Goal: Task Accomplishment & Management: Use online tool/utility

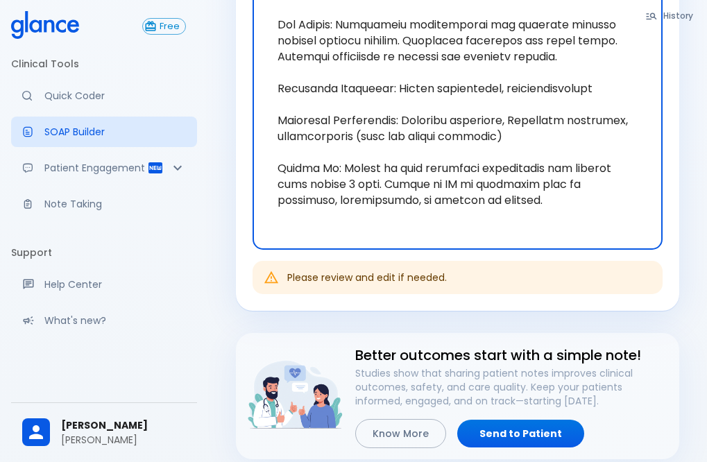
scroll to position [98, 0]
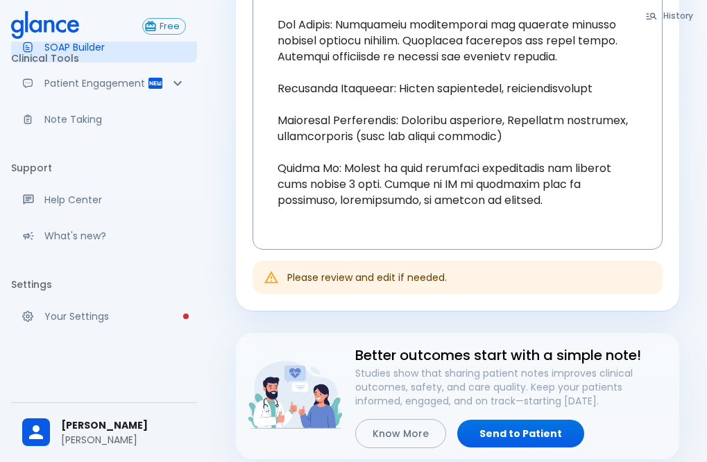
drag, startPoint x: 87, startPoint y: 424, endPoint x: 69, endPoint y: 357, distance: 69.2
click at [70, 362] on div "Free Clinical Tools Quick Coder SOAP Builder Patient Engagement Note Taking Sup…" at bounding box center [104, 231] width 208 height 462
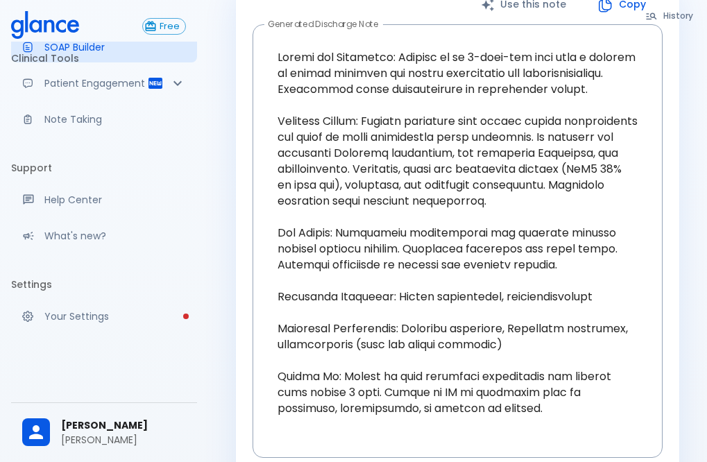
click at [103, 426] on span "[PERSON_NAME]" at bounding box center [123, 425] width 125 height 15
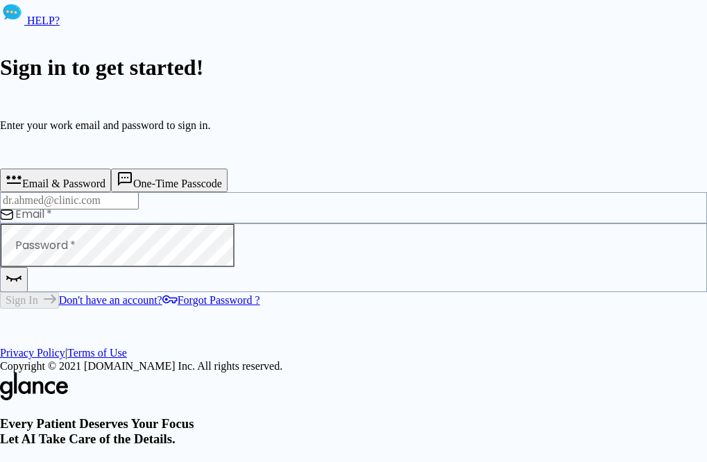
click at [126, 209] on input "text" at bounding box center [69, 200] width 139 height 17
type input "[EMAIL_ADDRESS][DOMAIN_NAME]"
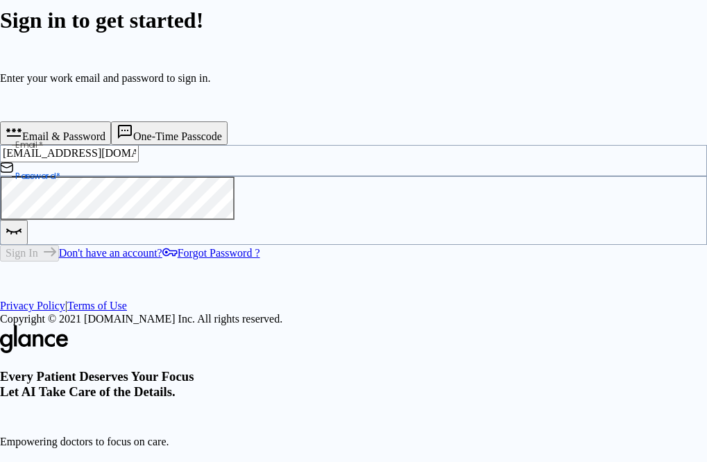
scroll to position [103, 0]
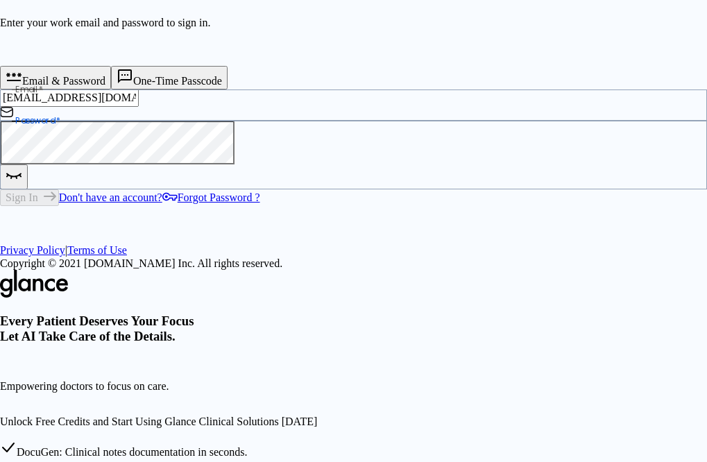
click at [214, 71] on button "One-Time Passcode" at bounding box center [169, 78] width 117 height 24
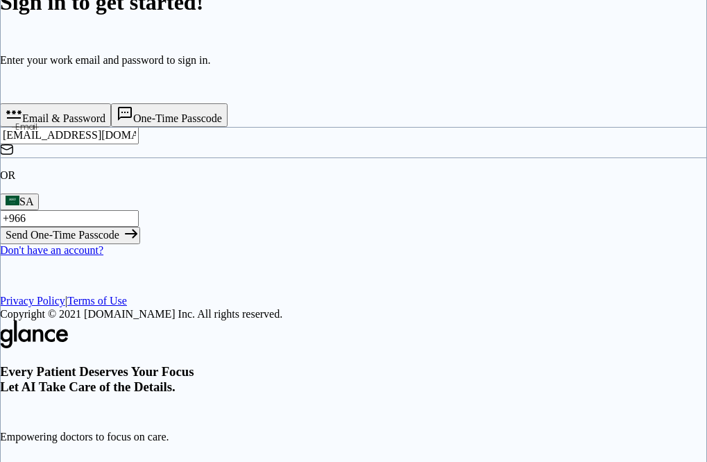
click at [135, 227] on input "+966" at bounding box center [69, 218] width 139 height 17
type input "[PHONE_NUMBER]"
click at [0, 227] on button "Send One-Time Passcode" at bounding box center [70, 235] width 140 height 17
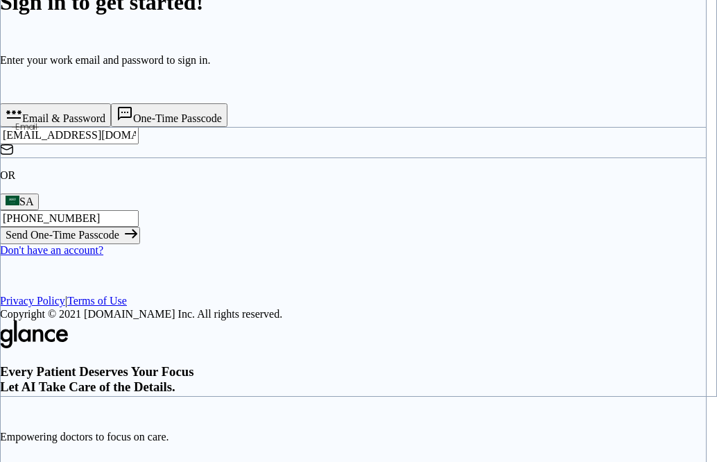
type input "1 1 3 8 4 3"
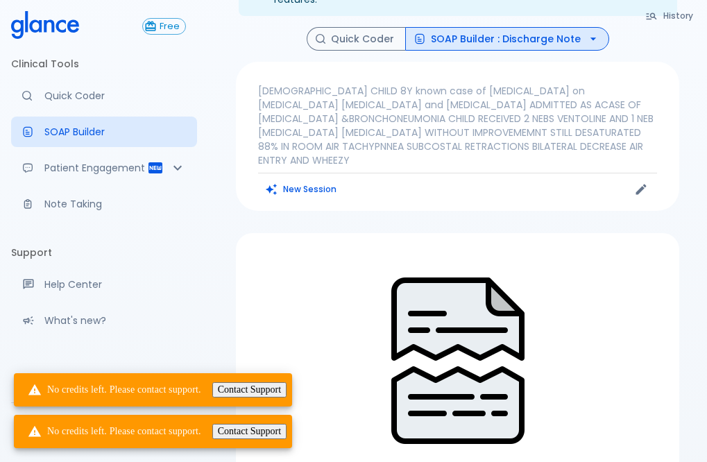
click at [410, 414] on div "Complete your profile Please complete your account setup to access all features…" at bounding box center [457, 310] width 499 height 751
click at [315, 272] on div at bounding box center [457, 362] width 410 height 180
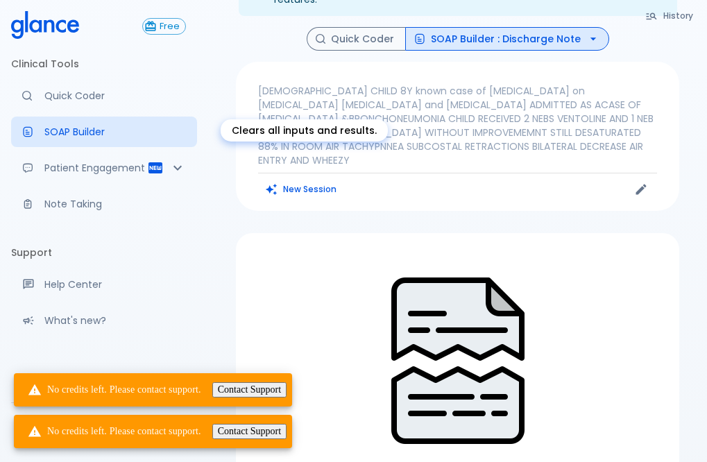
click at [301, 179] on button "New Session" at bounding box center [301, 189] width 87 height 20
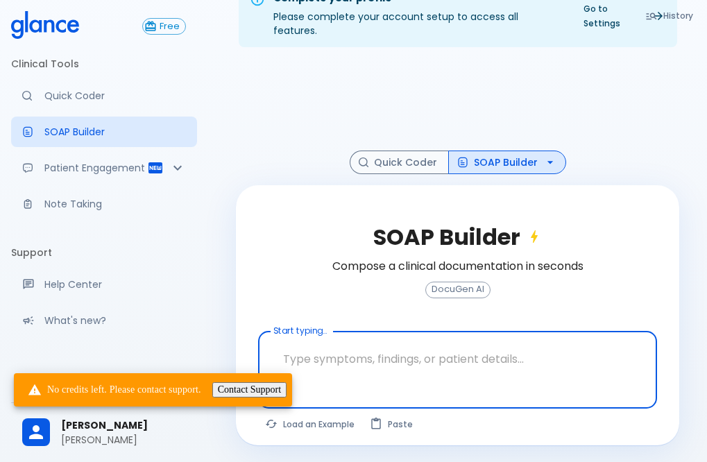
scroll to position [33, 0]
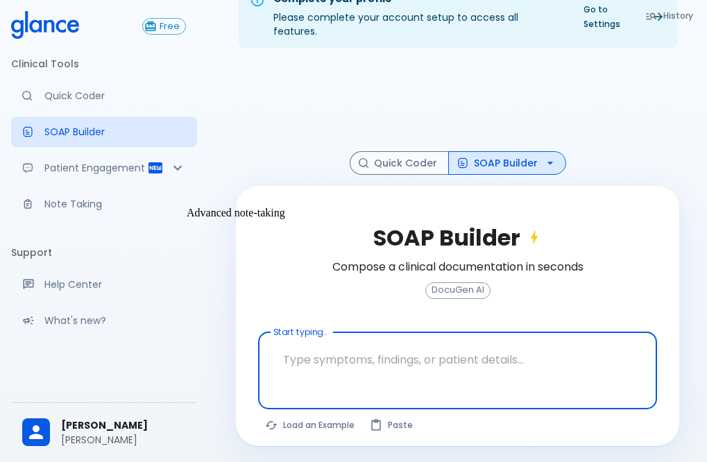
click at [89, 211] on p "Note Taking" at bounding box center [114, 204] width 141 height 14
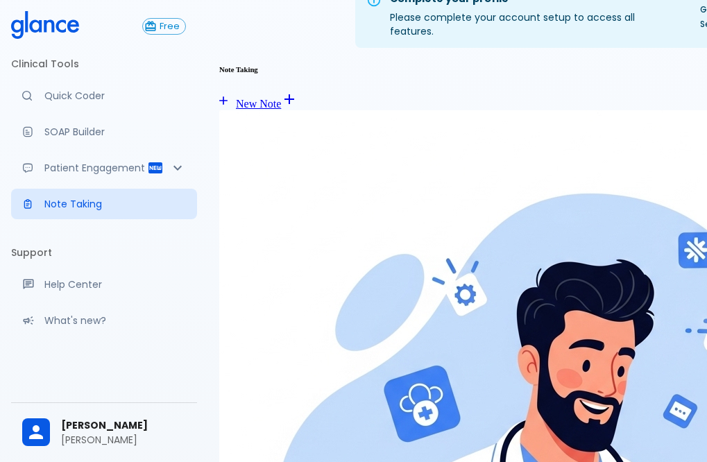
click at [126, 211] on p "Note Taking" at bounding box center [114, 204] width 141 height 14
click at [216, 213] on body "↧ pull to refresh ↧ Free Clinical Tools Quick Coder SOAP Builder Patient Engage…" at bounding box center [353, 436] width 707 height 938
click at [169, 173] on icon "Patient Reports & Referrals" at bounding box center [177, 168] width 17 height 17
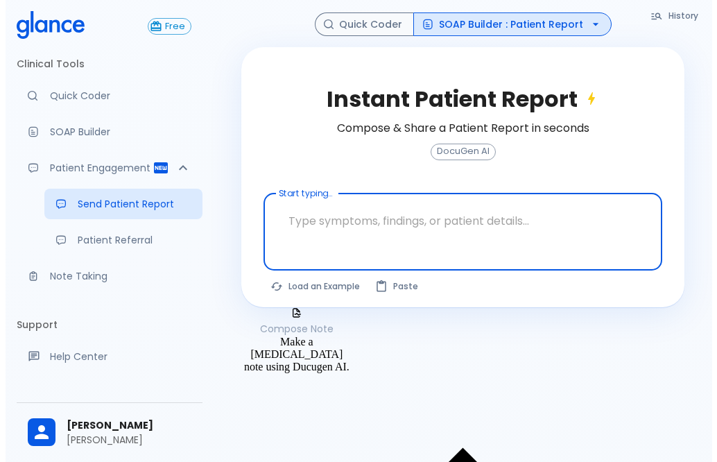
scroll to position [181, 0]
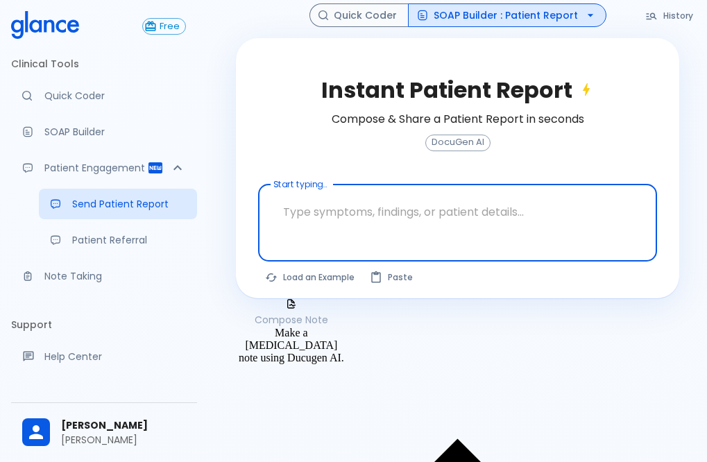
click at [78, 422] on span "[PERSON_NAME]" at bounding box center [123, 425] width 125 height 15
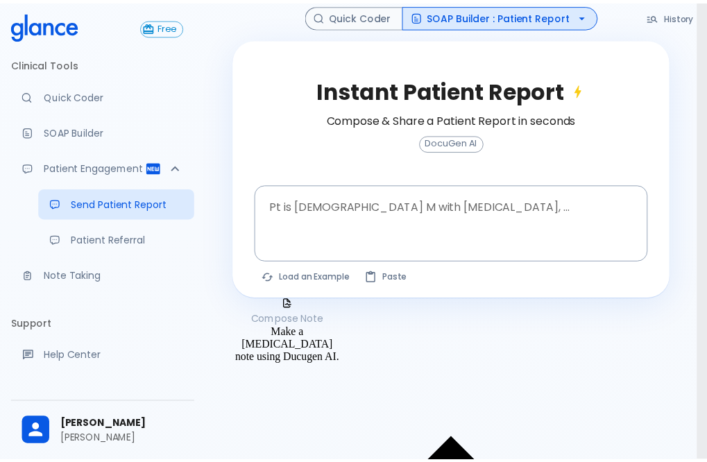
scroll to position [103, 0]
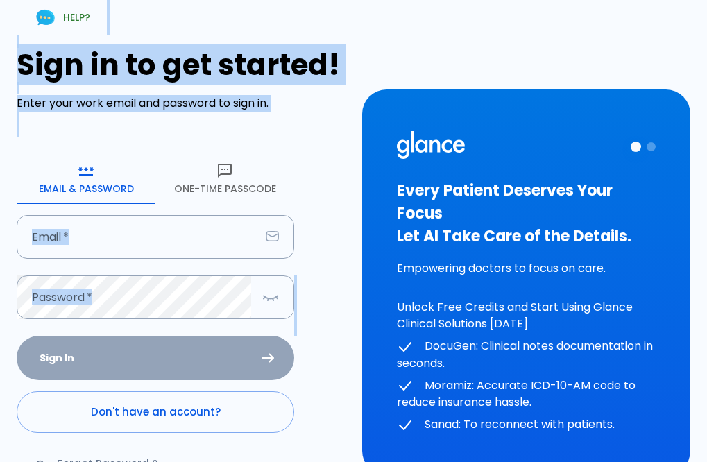
drag, startPoint x: 386, startPoint y: 3, endPoint x: 459, endPoint y: -6, distance: 73.4
click at [459, 0] on html "↧ pull to refresh ↧ HELP? Sign in to get started! Enter your work email and pas…" at bounding box center [353, 282] width 707 height 565
click at [433, 37] on div "HELP? Sign in to get started! Enter your work email and password to sign in. Em…" at bounding box center [345, 273] width 690 height 581
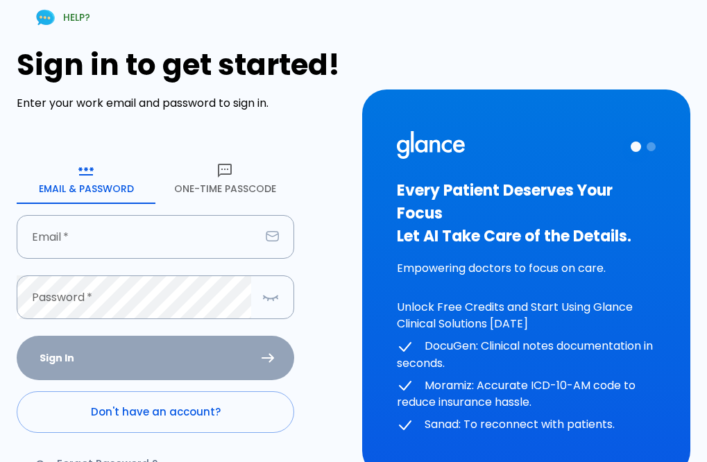
scroll to position [103, 0]
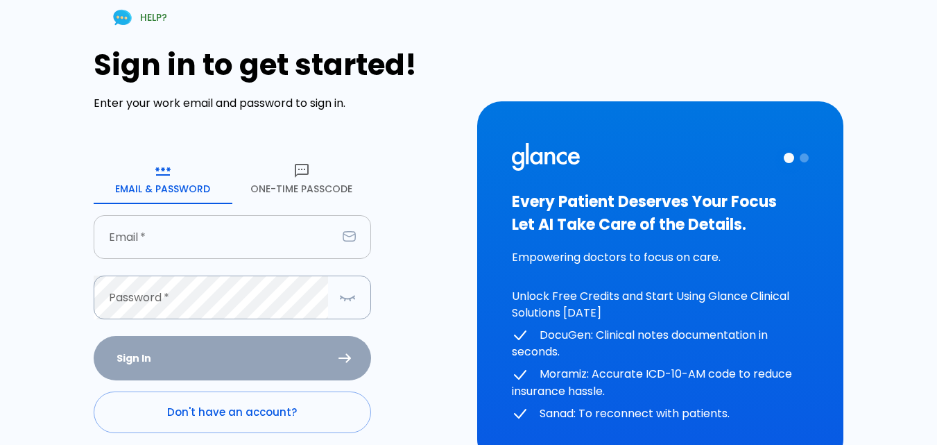
click at [252, 241] on input "text" at bounding box center [215, 237] width 243 height 44
click at [163, 232] on input "text" at bounding box center [215, 237] width 243 height 44
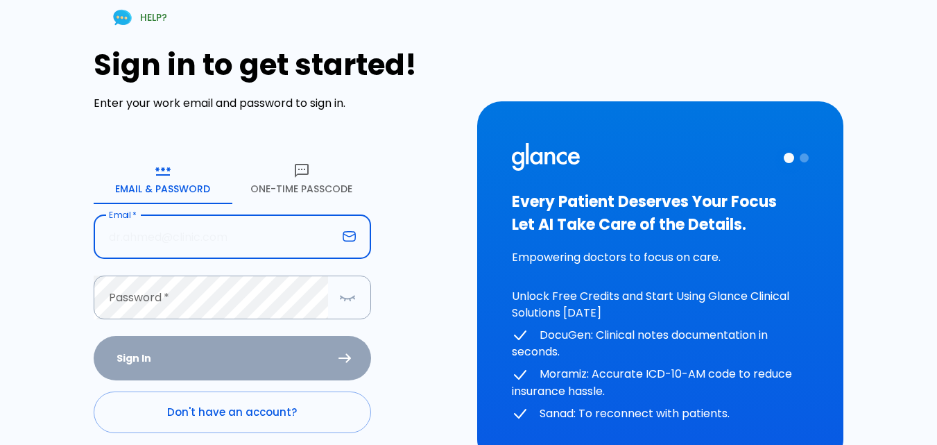
type input "[EMAIL_ADDRESS][DOMAIN_NAME]"
click at [305, 172] on icon "button" at bounding box center [301, 170] width 17 height 17
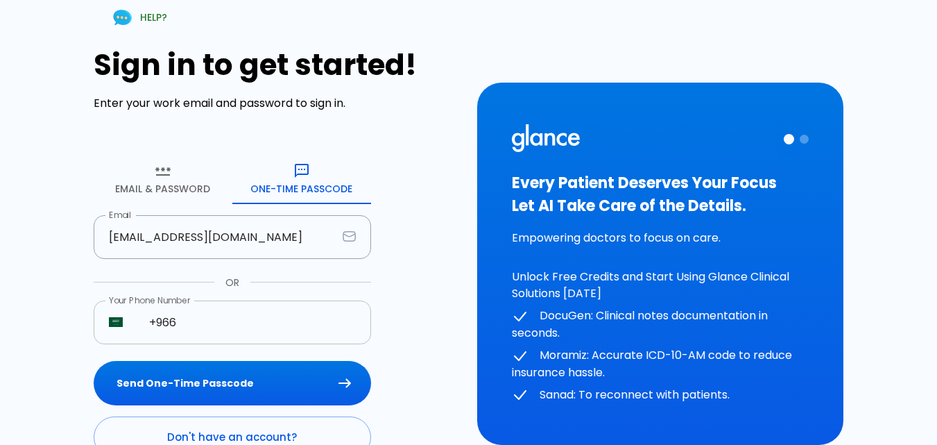
click at [268, 327] on input "+966" at bounding box center [252, 322] width 237 height 44
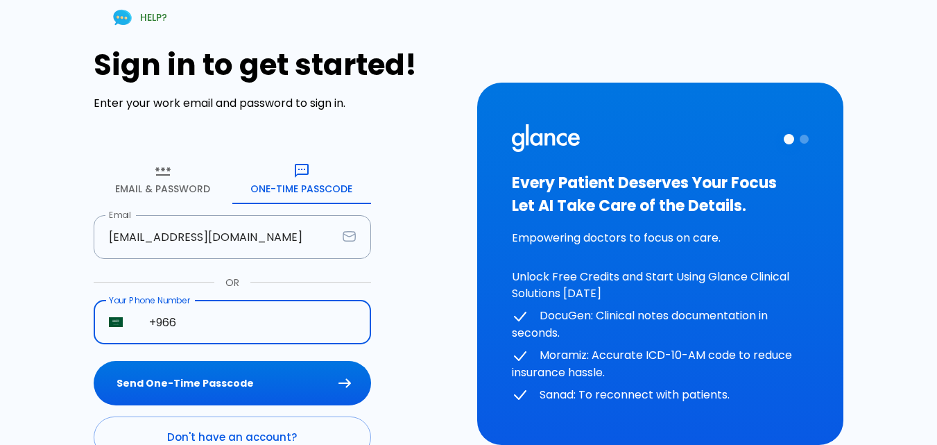
type input "+966 54 142 6394"
click at [257, 370] on button "Send One-Time Passcode" at bounding box center [232, 383] width 277 height 45
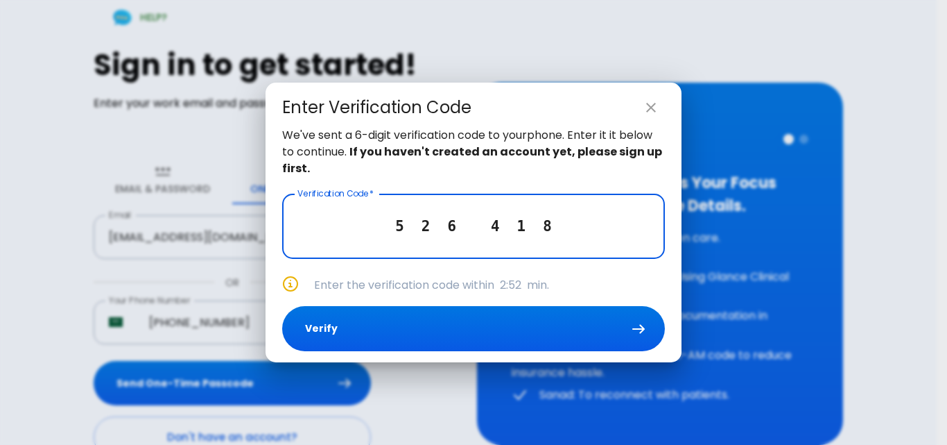
type input "5 2 6 4 1 8"
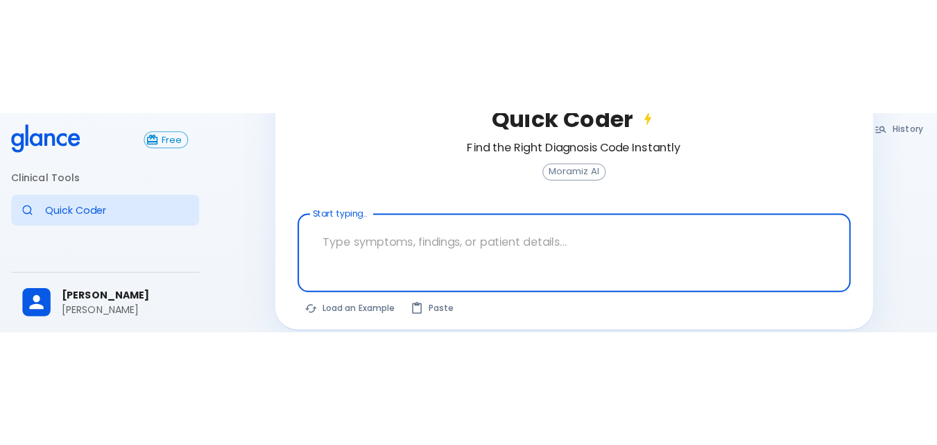
scroll to position [34, 0]
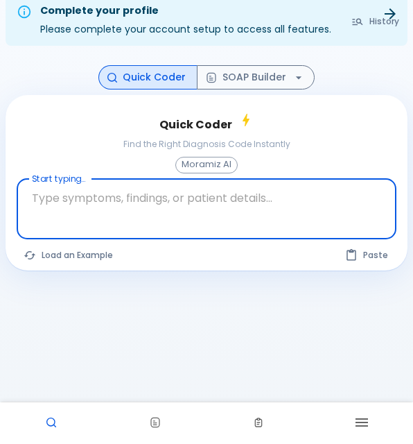
scroll to position [61, 0]
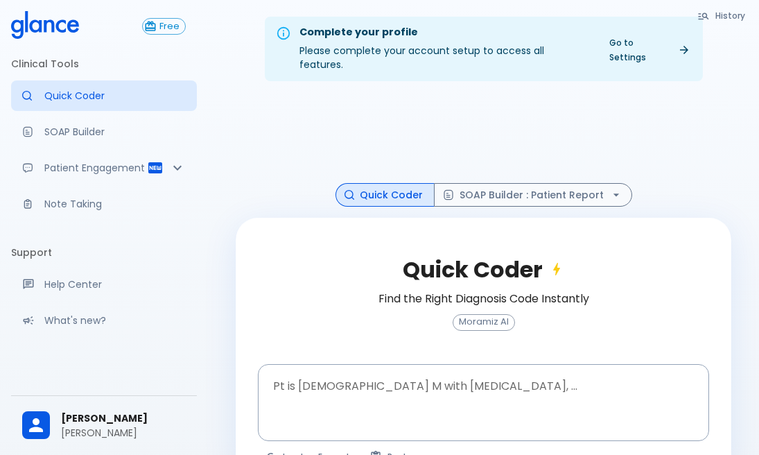
click at [207, 211] on div "Free Clinical Tools Quick Coder SOAP Builder Patient Engagement Note Taking Sup…" at bounding box center [104, 227] width 208 height 455
